Goal: Check status: Check status

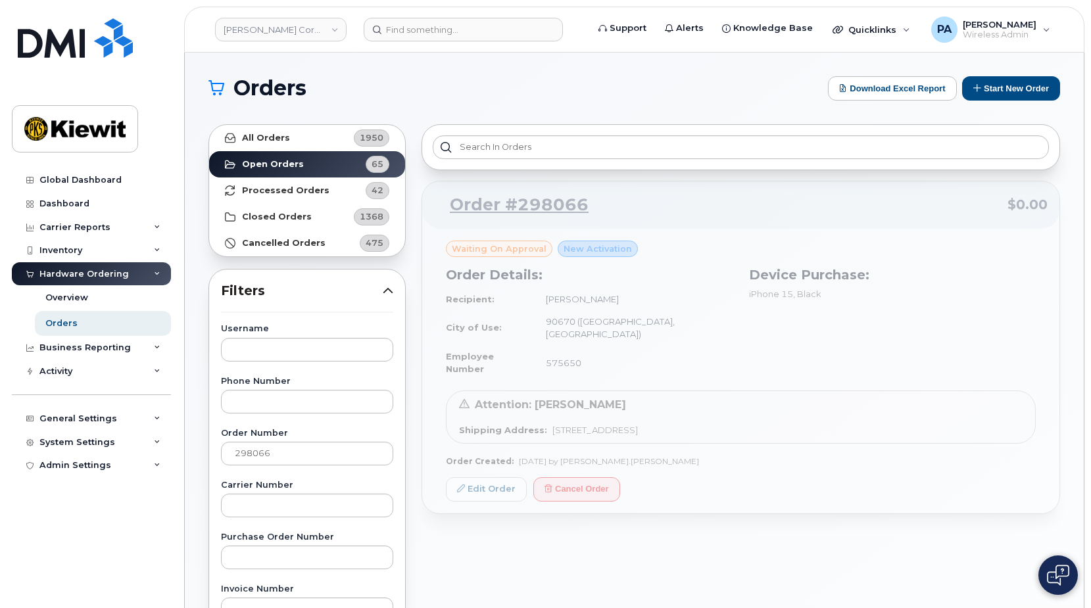
click at [679, 293] on div "Order #298066 $0.00 Waiting On Approval New Activation Order Details: Recipient…" at bounding box center [740, 347] width 638 height 333
click at [283, 453] on input "298066" at bounding box center [307, 454] width 172 height 24
drag, startPoint x: 283, startPoint y: 453, endPoint x: 73, endPoint y: 475, distance: 211.5
click at [185, 475] on div "[PERSON_NAME] Corporation Support Alerts Knowledge Base Quicklinks Suspend / Ca…" at bounding box center [634, 554] width 899 height 1003
type input "298213"
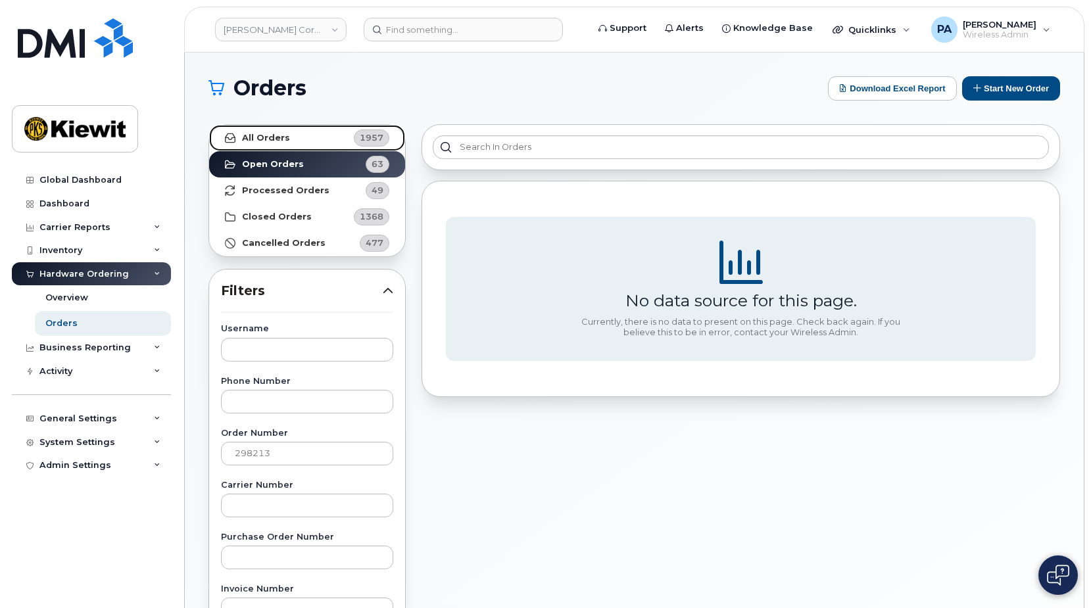
click at [310, 138] on link "All Orders 1957" at bounding box center [307, 138] width 196 height 26
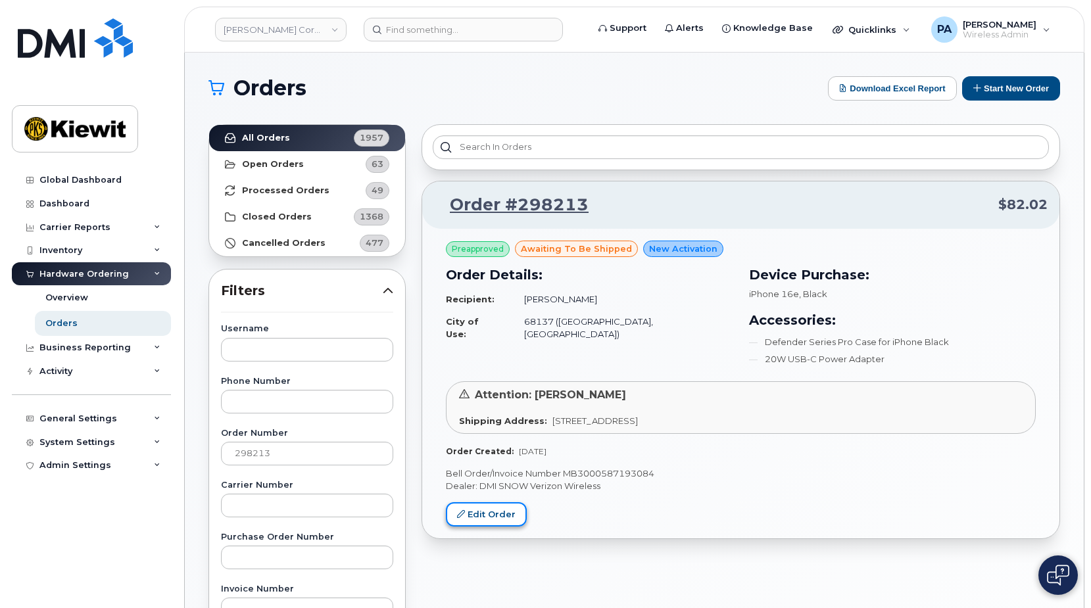
click at [477, 522] on link "Edit Order" at bounding box center [486, 514] width 81 height 24
